Goal: Information Seeking & Learning: Learn about a topic

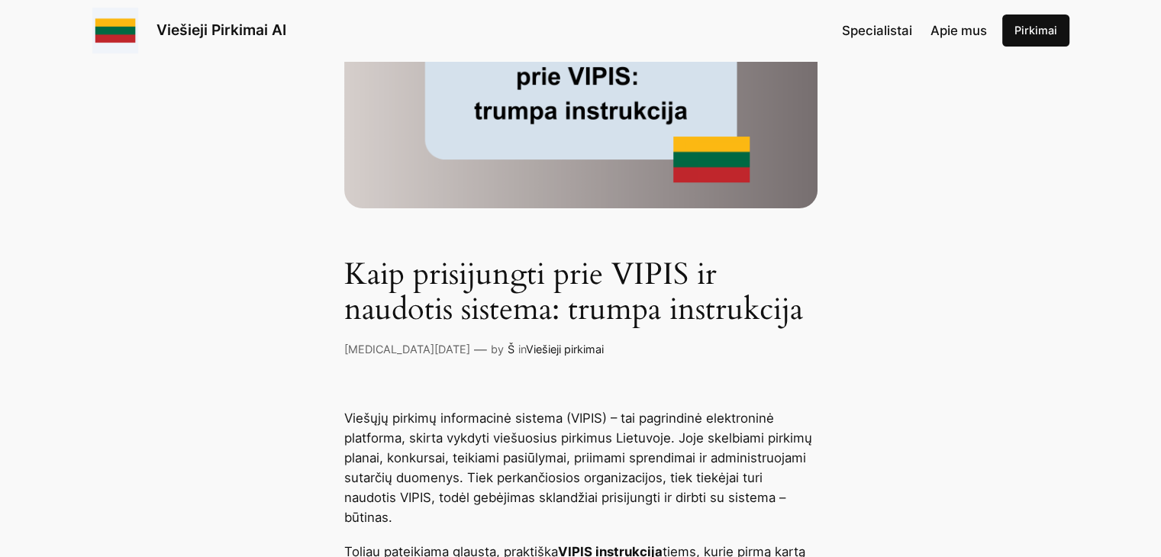
scroll to position [229, 0]
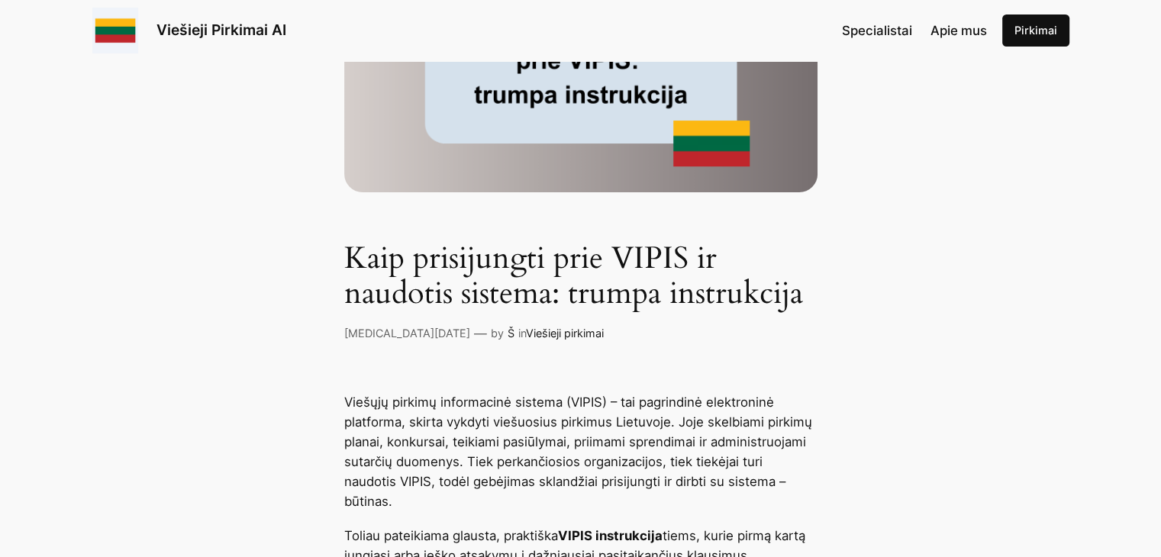
click at [563, 121] on img at bounding box center [580, 59] width 473 height 266
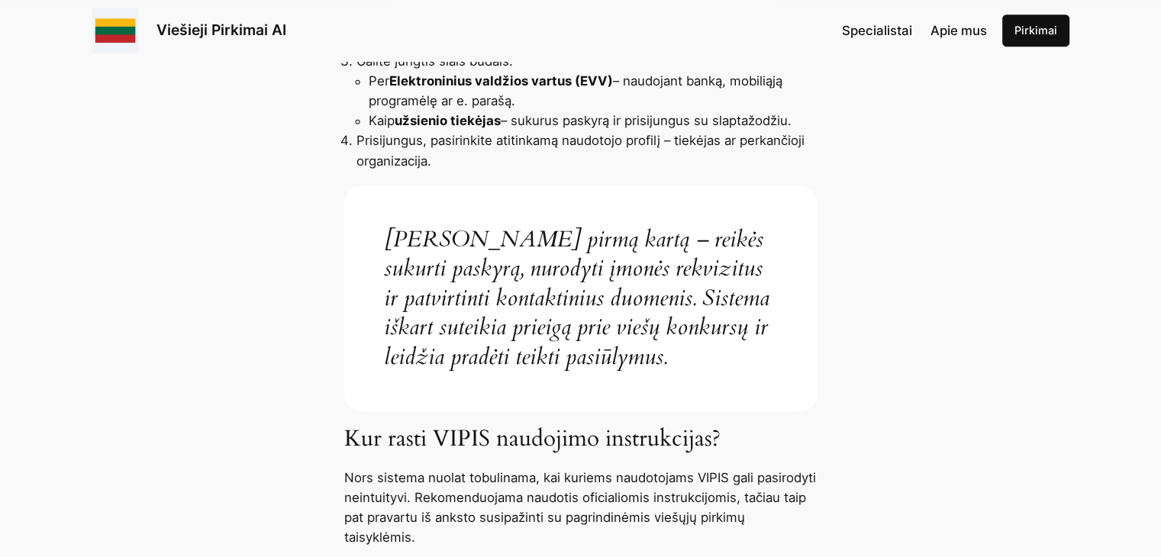
scroll to position [1145, 0]
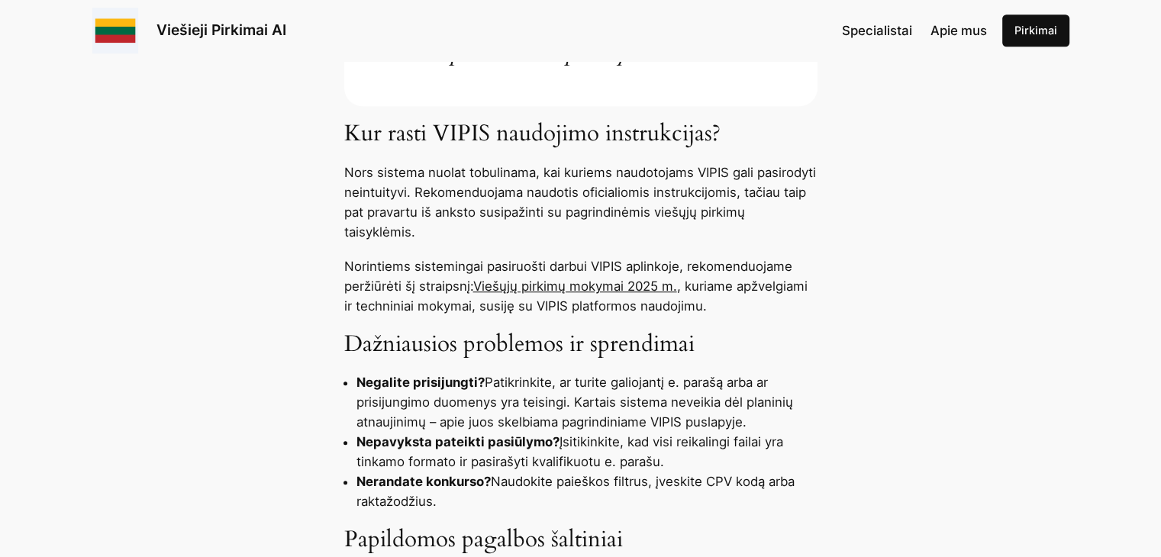
click at [536, 283] on link "Viešųjų pirkimų mokymai 2025 m." at bounding box center [575, 286] width 204 height 15
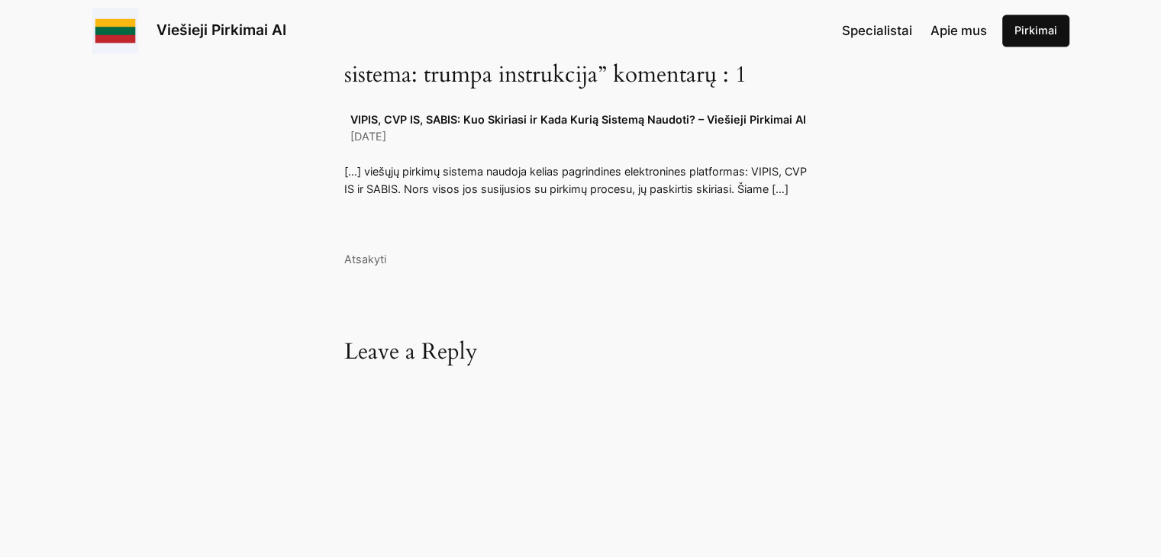
scroll to position [2748, 0]
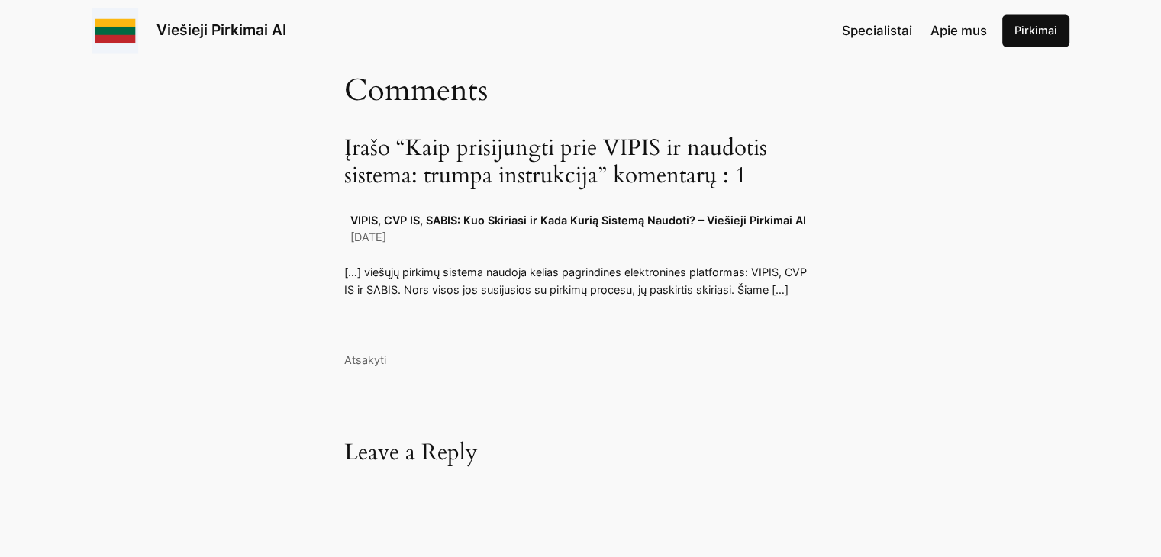
click at [513, 217] on link "VIPIS, CVP IS, SABIS: Kuo Skiriasi ir Kada Kurią Sistemą Naudoti? – Viešieji Pi…" at bounding box center [578, 219] width 456 height 13
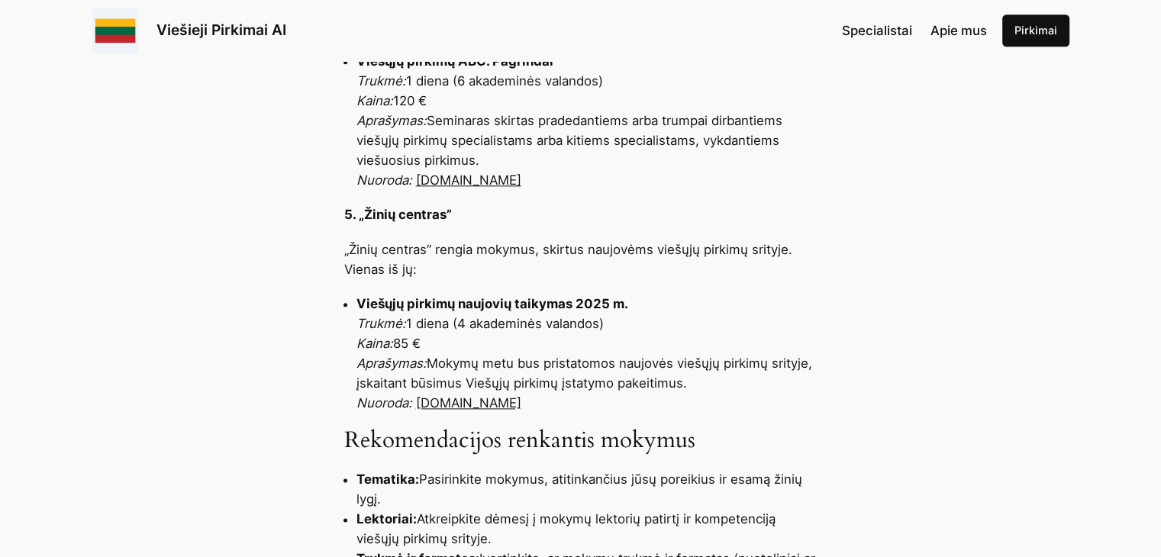
scroll to position [1908, 0]
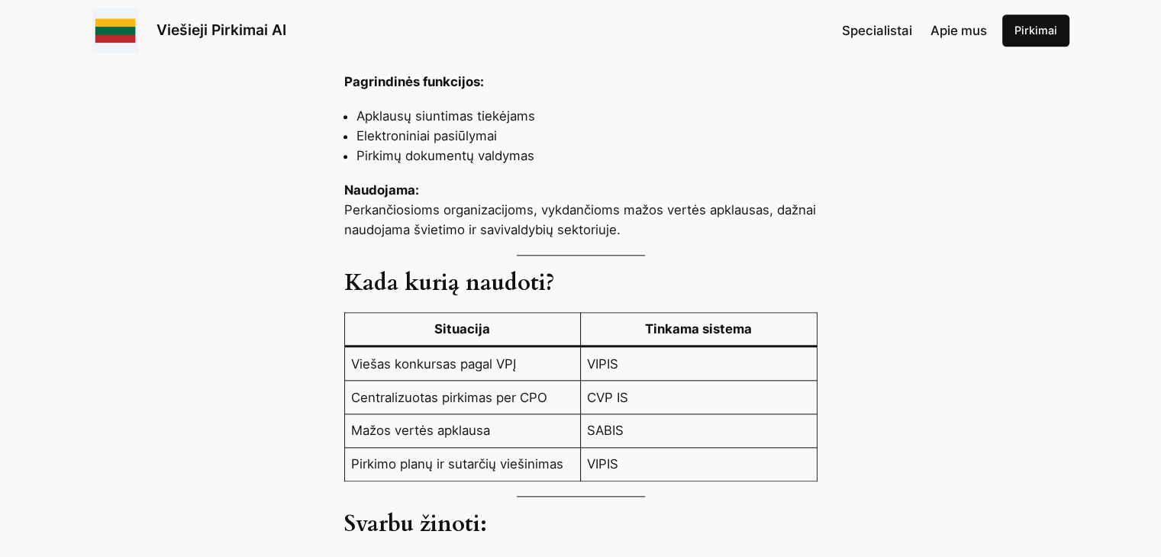
scroll to position [1450, 0]
